Goal: Understand process/instructions

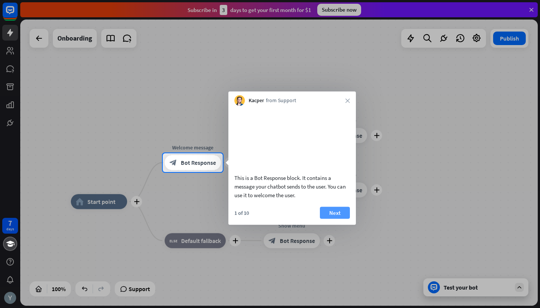
click at [331, 218] on button "Next" at bounding box center [335, 212] width 30 height 12
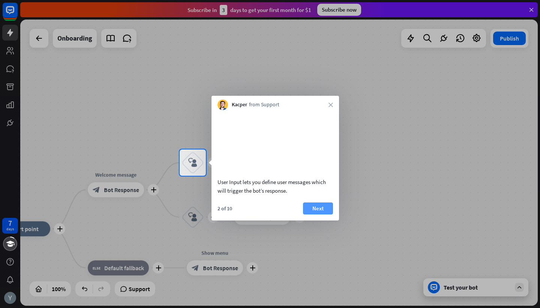
click at [323, 214] on button "Next" at bounding box center [318, 208] width 30 height 12
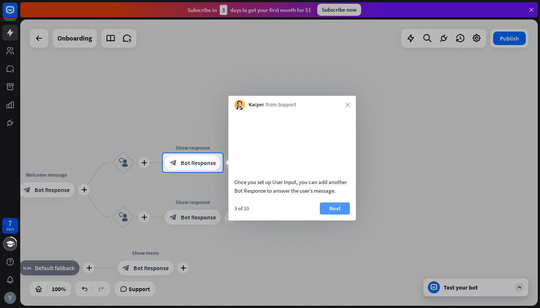
click at [338, 214] on button "Next" at bounding box center [335, 208] width 30 height 12
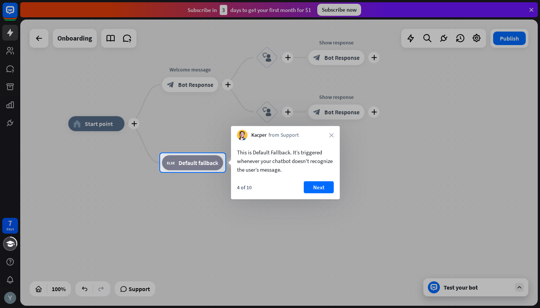
click at [317, 179] on div "This is Default Fallback. It’s triggered whenever your chatbot doesn't recogniz…" at bounding box center [285, 169] width 109 height 59
click at [317, 182] on button "Next" at bounding box center [319, 187] width 30 height 12
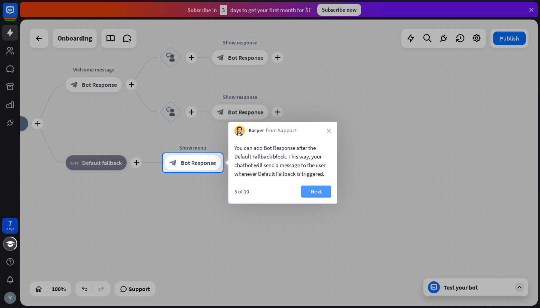
click at [320, 190] on button "Next" at bounding box center [316, 191] width 30 height 12
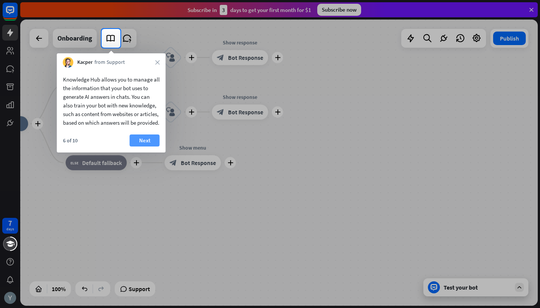
click at [152, 146] on button "Next" at bounding box center [145, 140] width 30 height 12
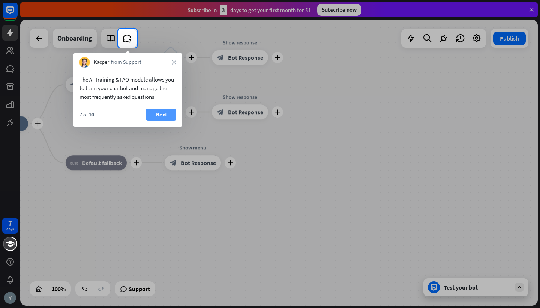
click at [167, 114] on button "Next" at bounding box center [161, 114] width 30 height 12
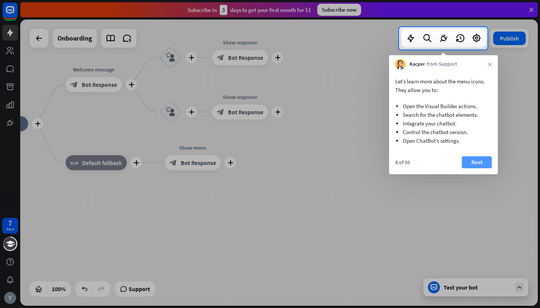
click at [480, 163] on button "Next" at bounding box center [477, 162] width 30 height 12
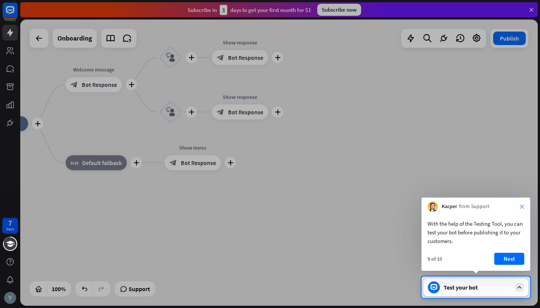
click at [524, 208] on icon "close" at bounding box center [522, 206] width 5 height 5
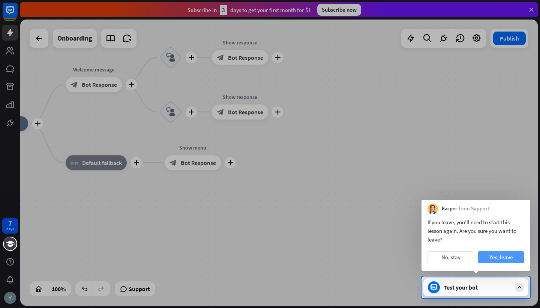
click at [501, 254] on button "Yes, leave" at bounding box center [501, 257] width 47 height 12
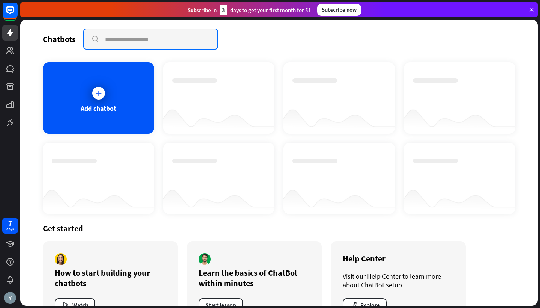
click at [123, 41] on input "text" at bounding box center [151, 39] width 134 height 20
type input "*"
type input "**********"
